Goal: Task Accomplishment & Management: Manage account settings

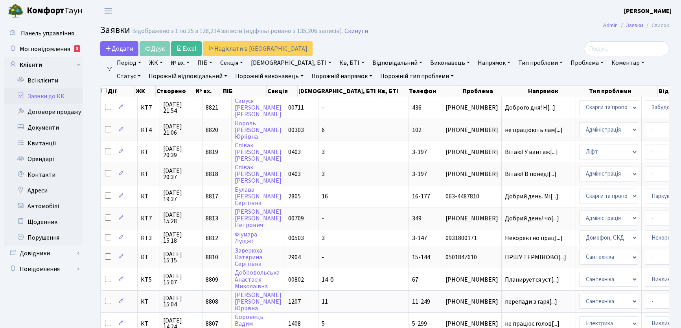
select select "25"
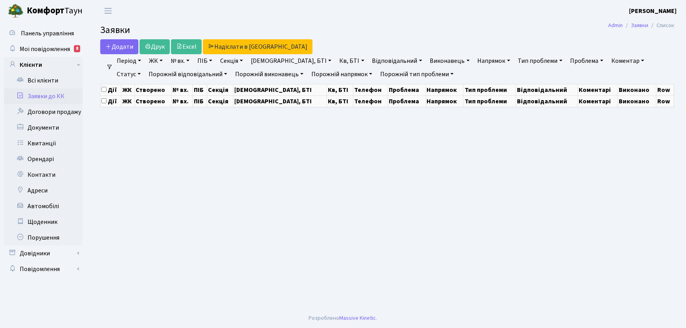
select select "25"
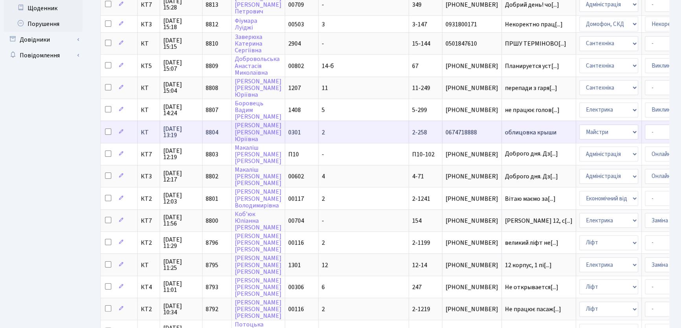
scroll to position [214, 0]
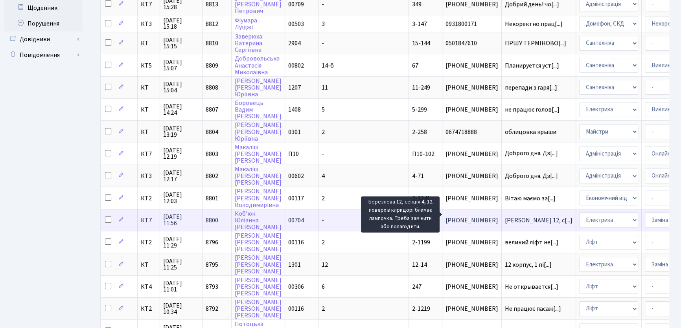
click at [505, 216] on span "[PERSON_NAME] 12, с[...]" at bounding box center [539, 220] width 68 height 9
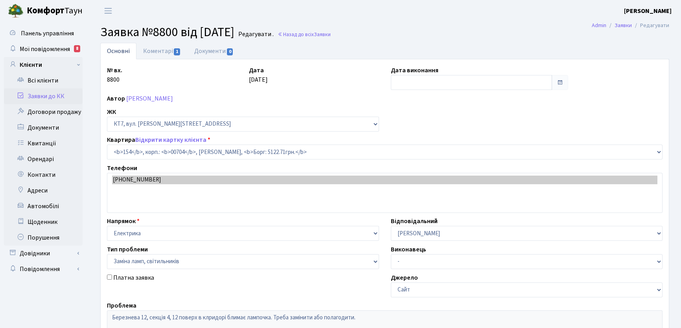
select select "18557"
select select "40"
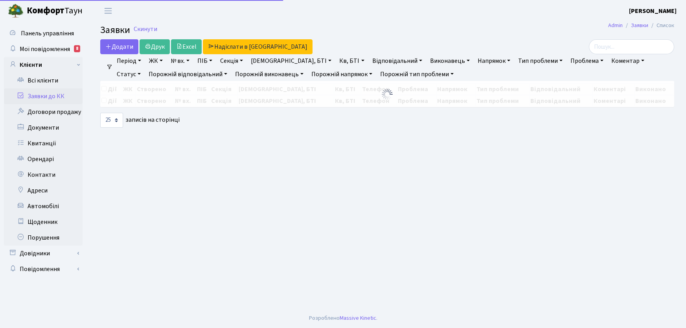
select select "25"
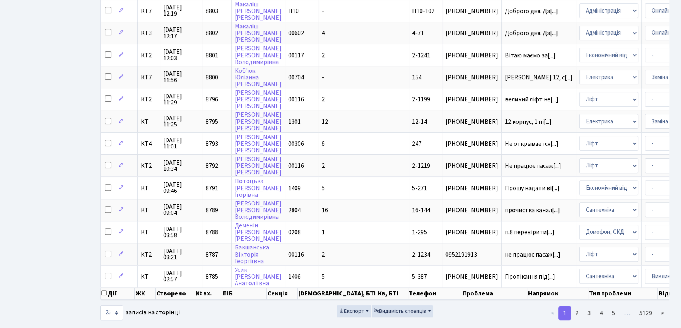
scroll to position [366, 0]
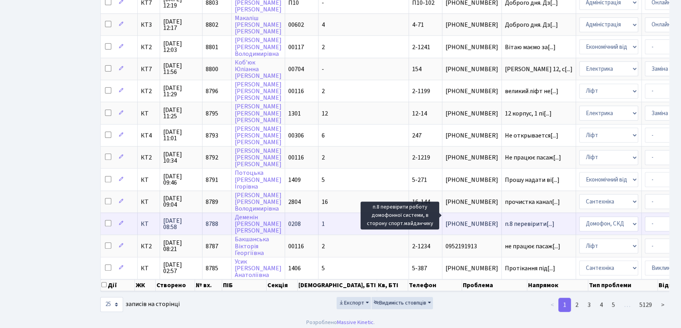
click at [505, 220] on span "п.8 перевірити[...]" at bounding box center [530, 224] width 50 height 9
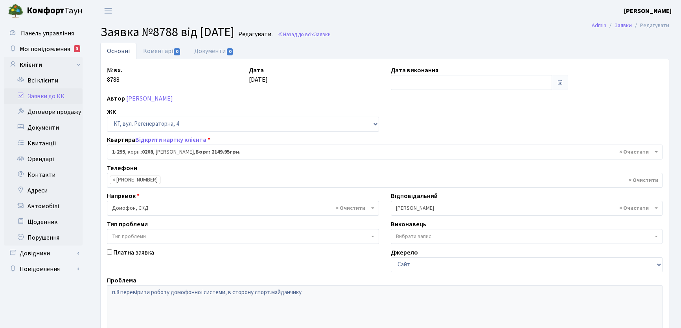
select select "295"
